Goal: Information Seeking & Learning: Learn about a topic

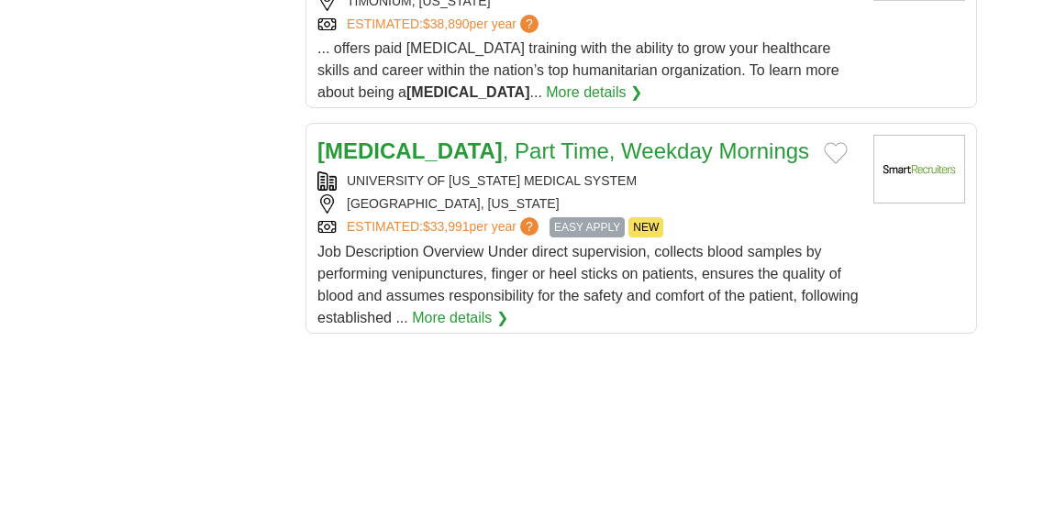
scroll to position [2605, 0]
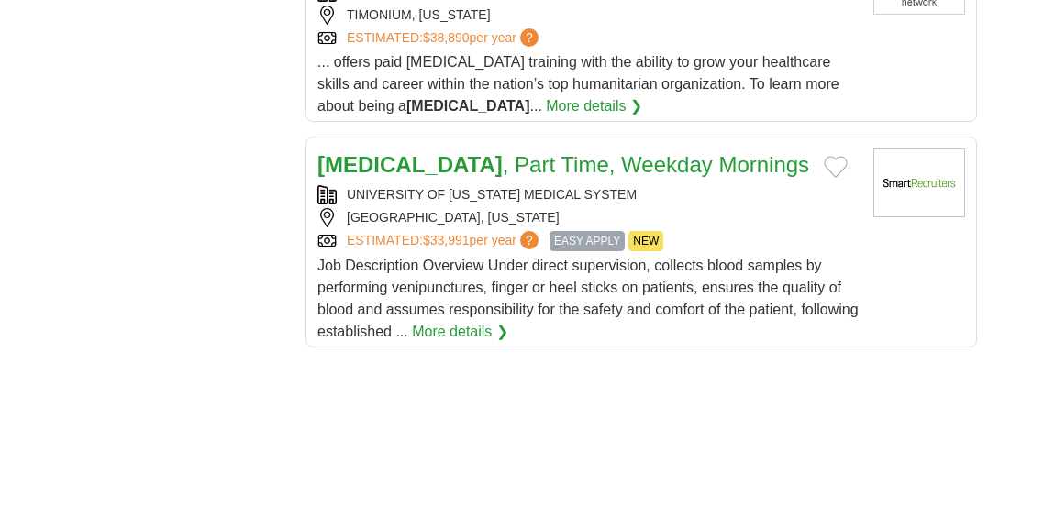
click at [536, 152] on link "Phlebotomist , Part Time, Weekday Mornings" at bounding box center [563, 164] width 492 height 25
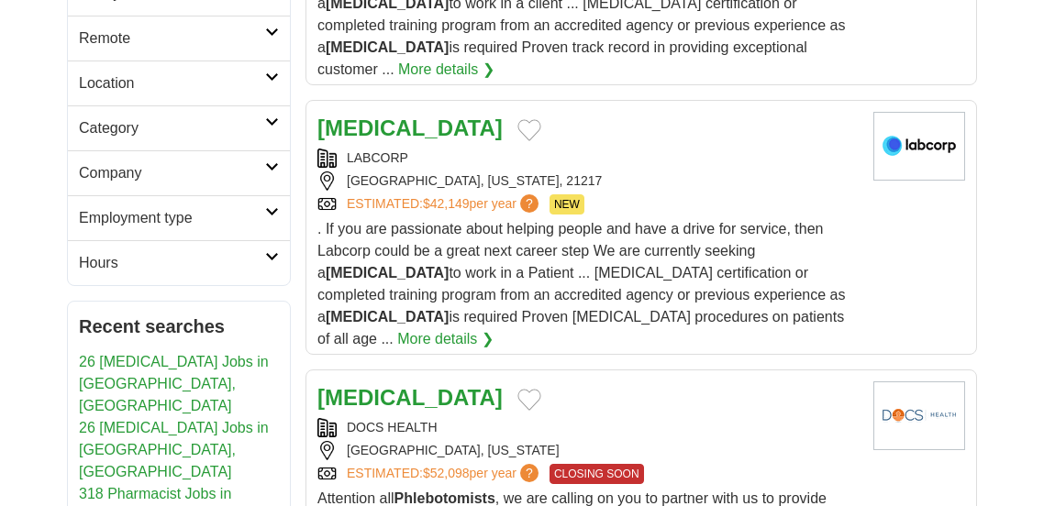
scroll to position [533, 0]
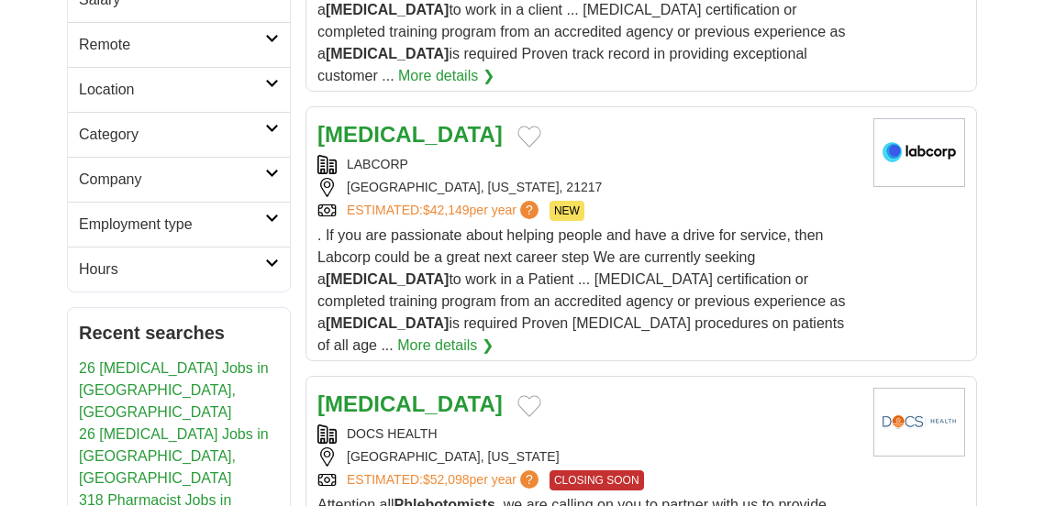
click at [358, 157] on link "LABCORP" at bounding box center [377, 164] width 61 height 15
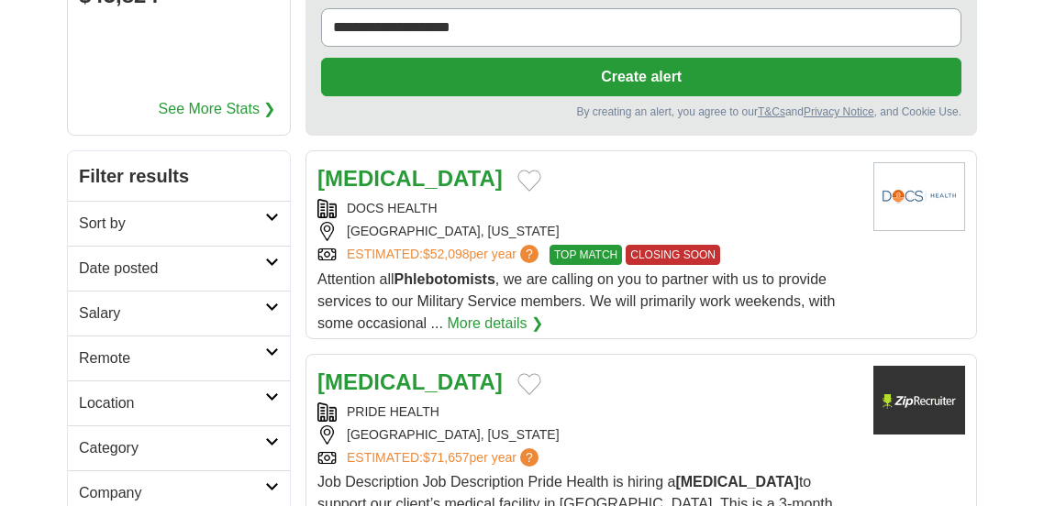
scroll to position [256, 0]
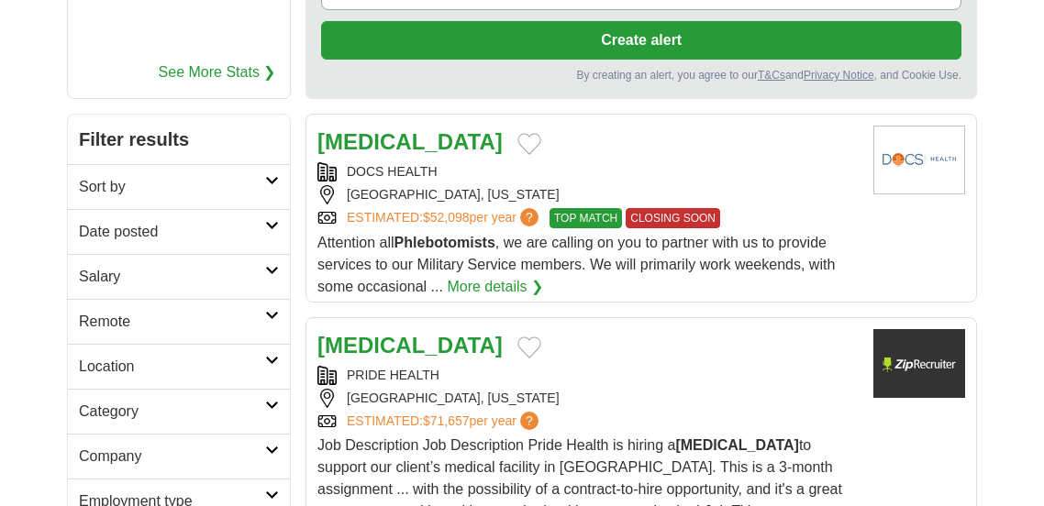
click at [381, 143] on strong "[MEDICAL_DATA]" at bounding box center [409, 141] width 185 height 25
